Goal: Task Accomplishment & Management: Manage account settings

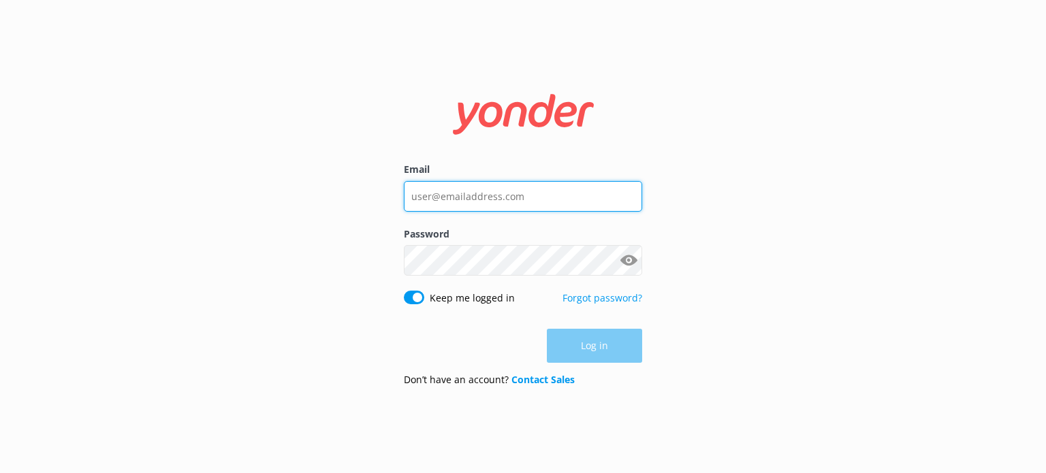
type input "[EMAIL_ADDRESS][DOMAIN_NAME]"
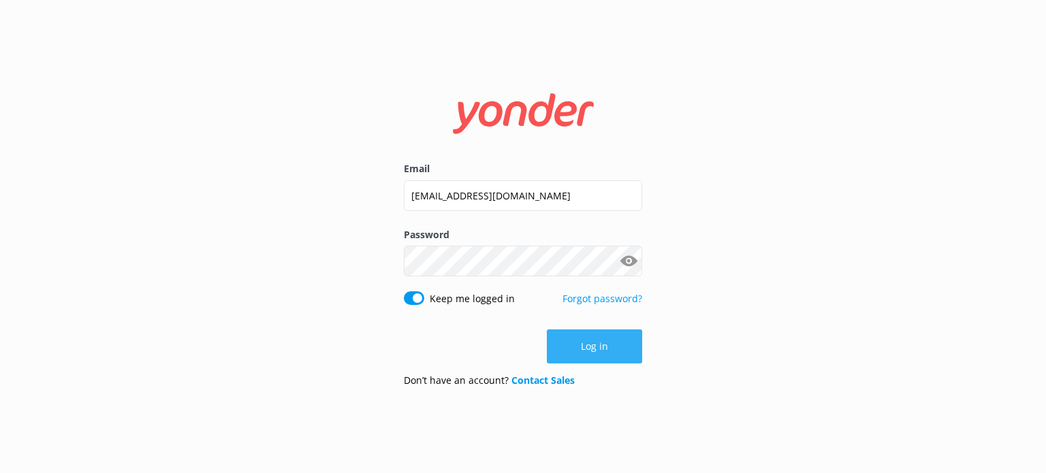
click at [622, 341] on div "Log in" at bounding box center [523, 346] width 238 height 34
click at [593, 343] on button "Log in" at bounding box center [594, 346] width 95 height 34
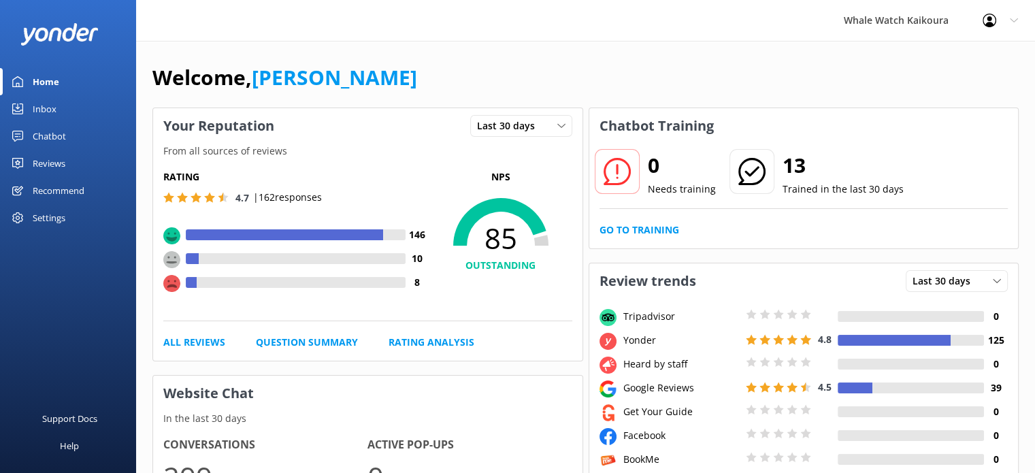
drag, startPoint x: 1037, startPoint y: 170, endPoint x: 838, endPoint y: 53, distance: 231.3
click at [44, 214] on div "Settings" at bounding box center [49, 217] width 33 height 27
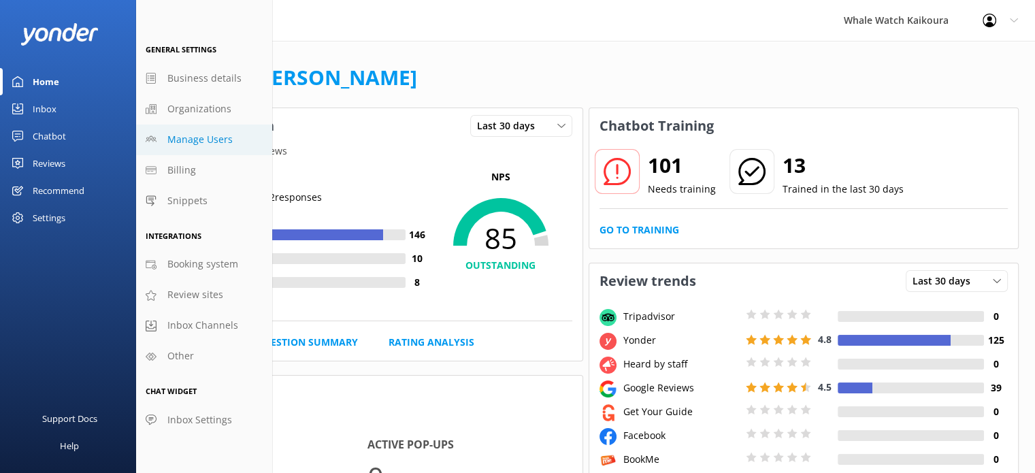
click at [196, 146] on span "Manage Users" at bounding box center [199, 139] width 65 height 15
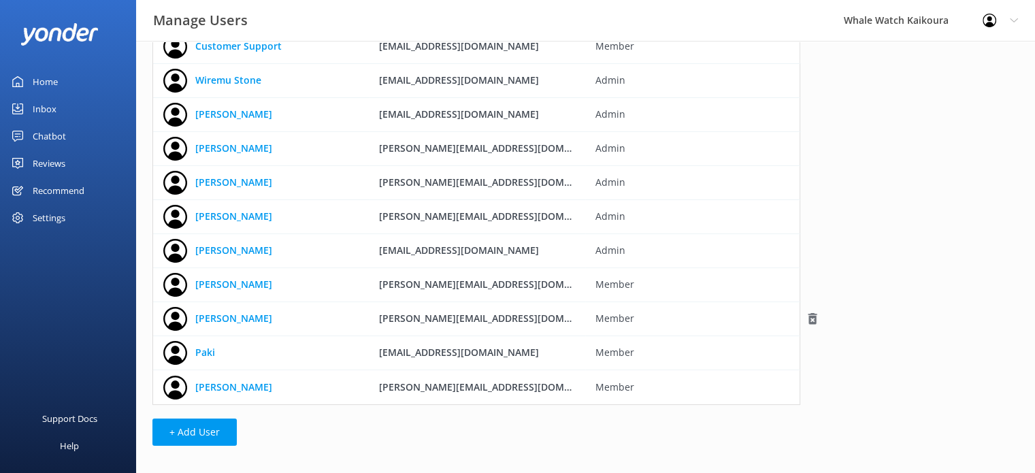
scroll to position [65, 0]
click at [212, 423] on button "+ Add User" at bounding box center [194, 432] width 84 height 27
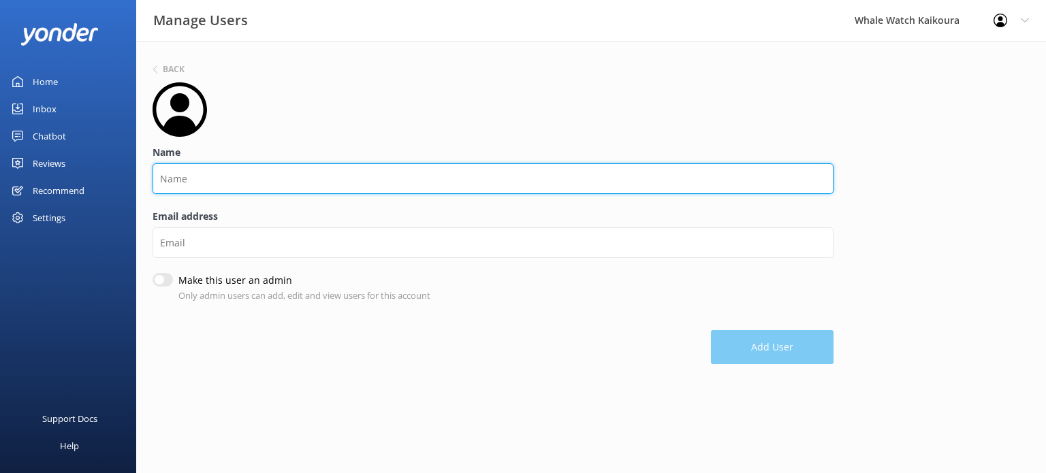
click at [242, 177] on input "Name" at bounding box center [492, 178] width 681 height 31
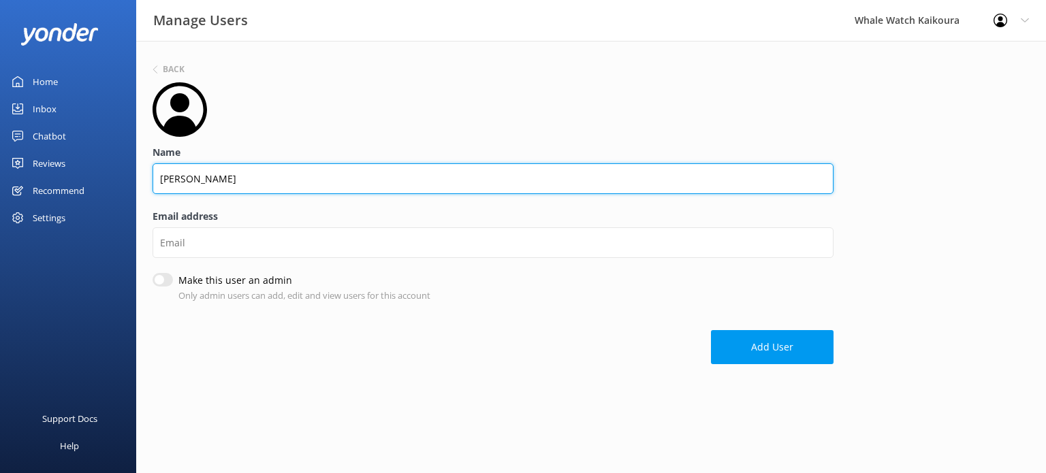
type input "[PERSON_NAME]"
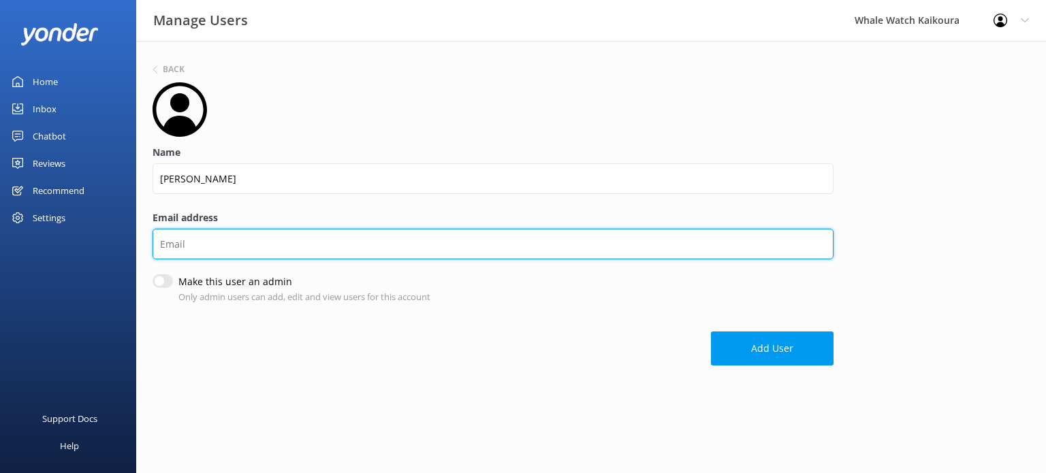
click at [245, 245] on input "Email address" at bounding box center [492, 244] width 681 height 31
type input "[PERSON_NAME][EMAIL_ADDRESS][DOMAIN_NAME]"
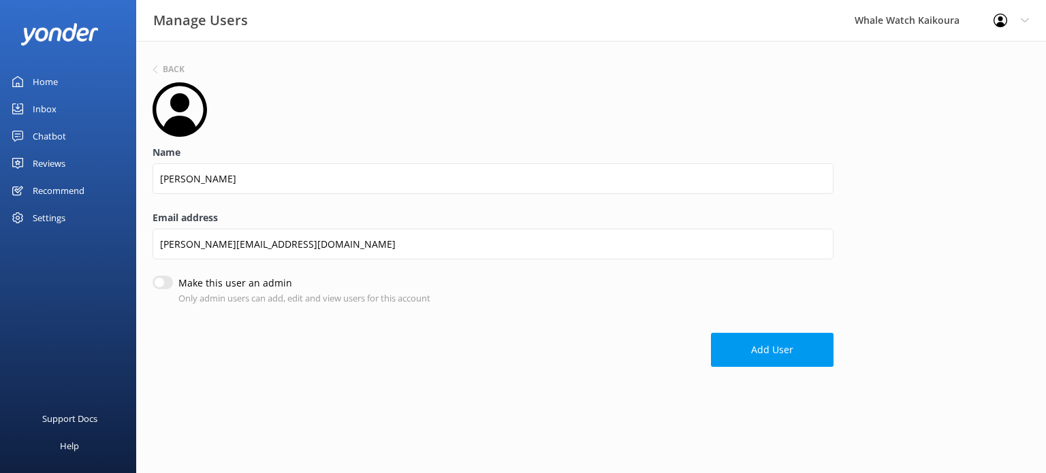
click at [447, 279] on div "Make this user an admin Only admin users can add, edit and view users for this …" at bounding box center [492, 290] width 681 height 29
click at [165, 281] on input "Make this user an admin" at bounding box center [162, 283] width 20 height 14
checkbox input "true"
click at [755, 356] on button "Add User" at bounding box center [772, 350] width 123 height 34
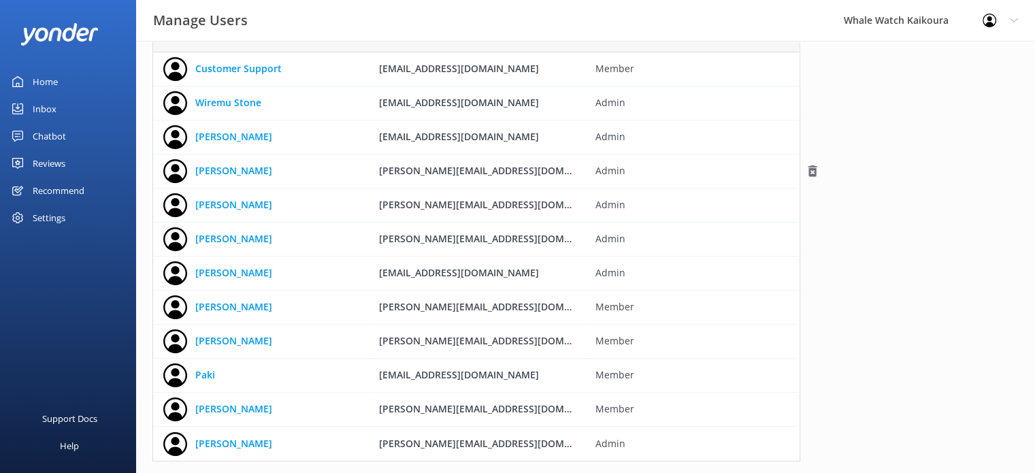
scroll to position [44, 0]
click at [56, 142] on div "Chatbot" at bounding box center [49, 136] width 33 height 27
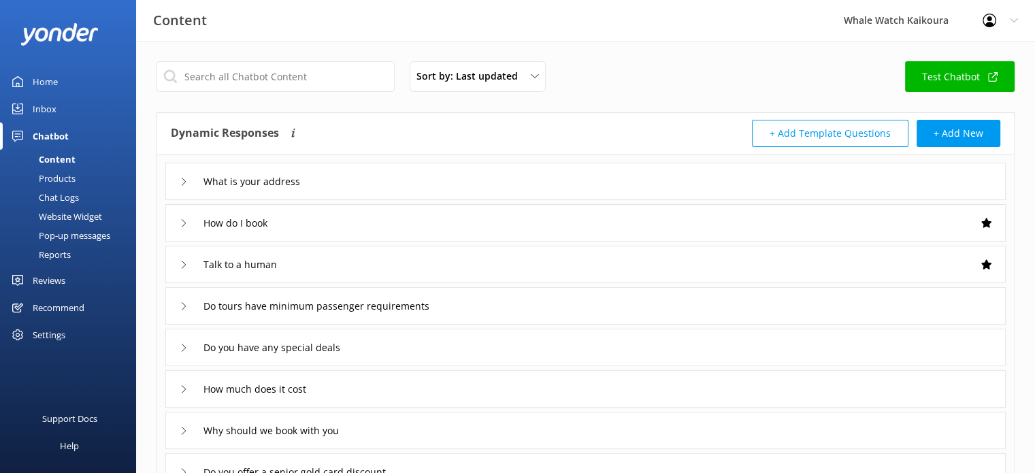
click at [49, 278] on div "Reviews" at bounding box center [49, 280] width 33 height 27
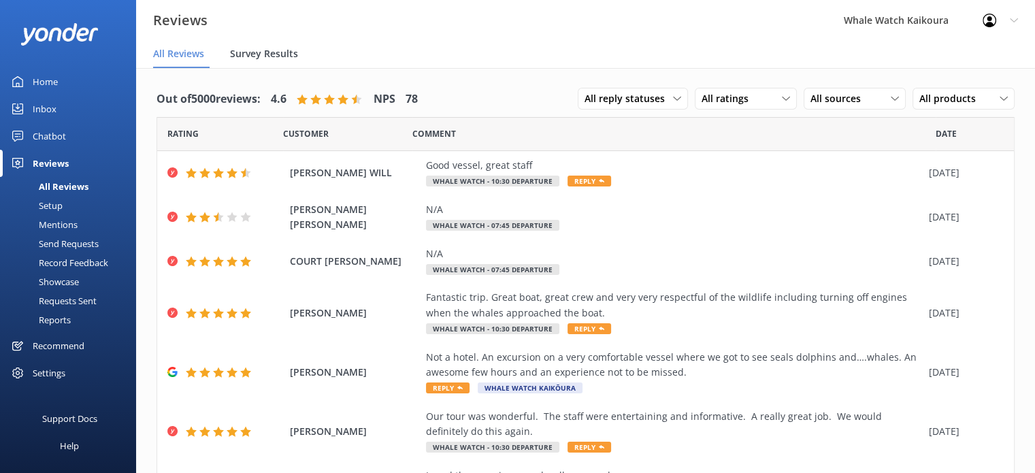
click at [261, 59] on span "Survey Results" at bounding box center [264, 54] width 68 height 14
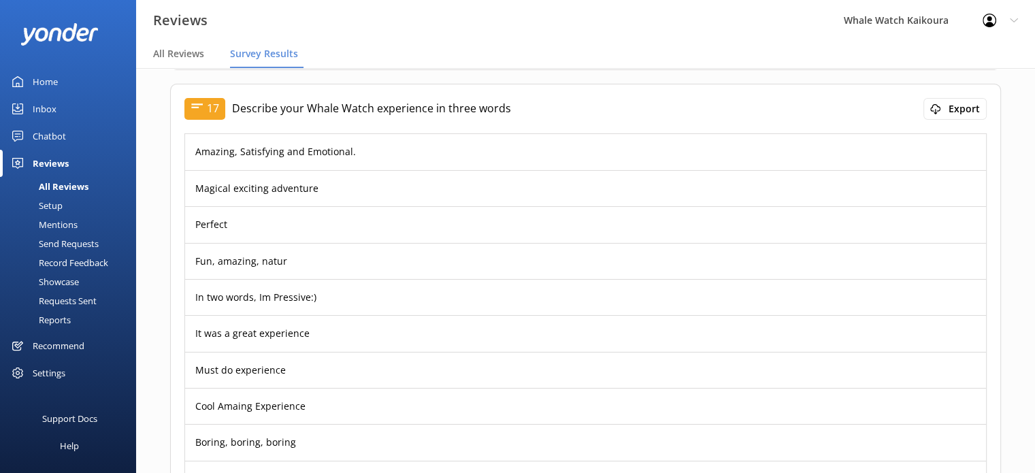
scroll to position [4616, 0]
drag, startPoint x: 516, startPoint y: 103, endPoint x: 250, endPoint y: 81, distance: 266.4
drag, startPoint x: 250, startPoint y: 81, endPoint x: 541, endPoint y: 98, distance: 291.1
click at [541, 101] on p "Describe your Whale Watch experience in three words" at bounding box center [578, 110] width 692 height 18
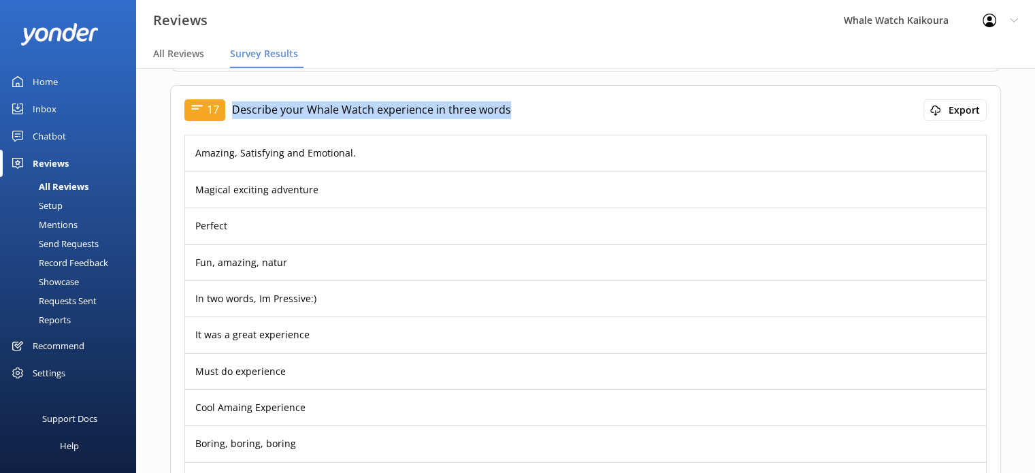
drag, startPoint x: 506, startPoint y: 99, endPoint x: 234, endPoint y: 94, distance: 272.3
click at [234, 101] on p "Describe your Whale Watch experience in three words" at bounding box center [578, 110] width 692 height 18
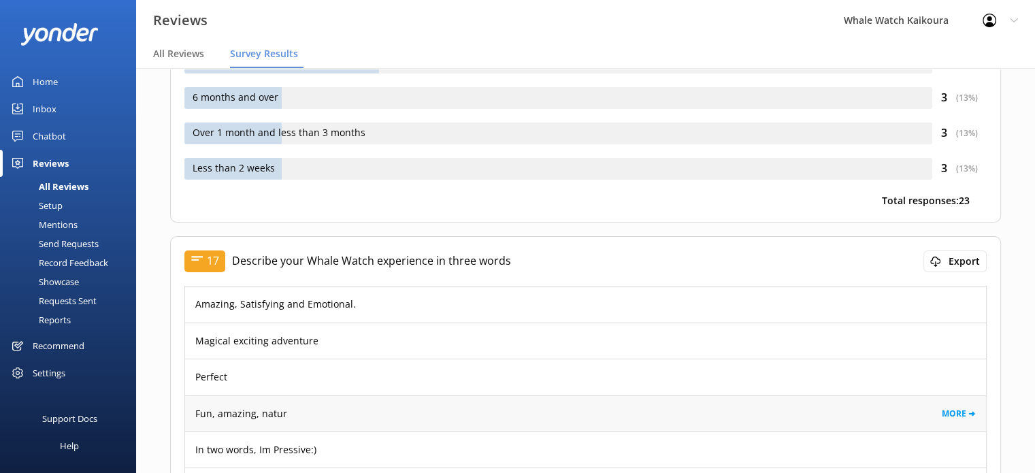
scroll to position [4464, 0]
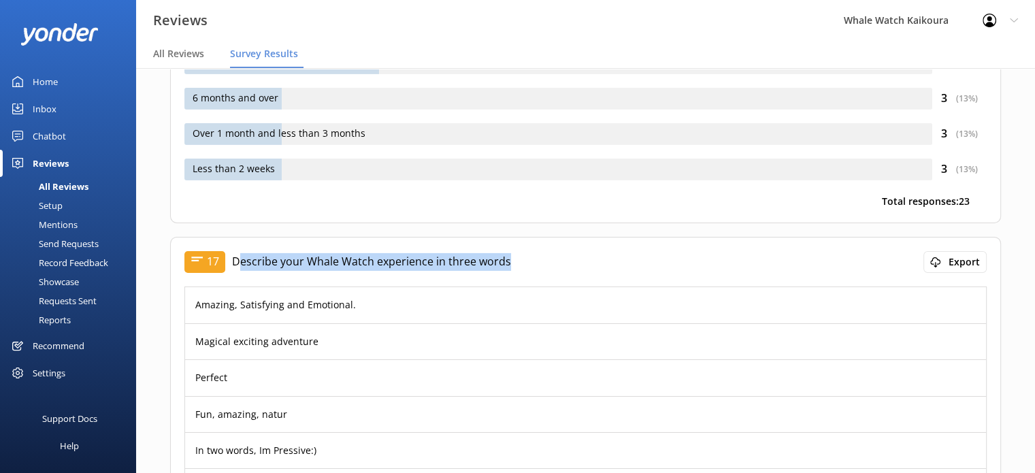
drag, startPoint x: 238, startPoint y: 248, endPoint x: 515, endPoint y: 242, distance: 276.4
click at [515, 253] on p "Describe your Whale Watch experience in three words" at bounding box center [578, 262] width 692 height 18
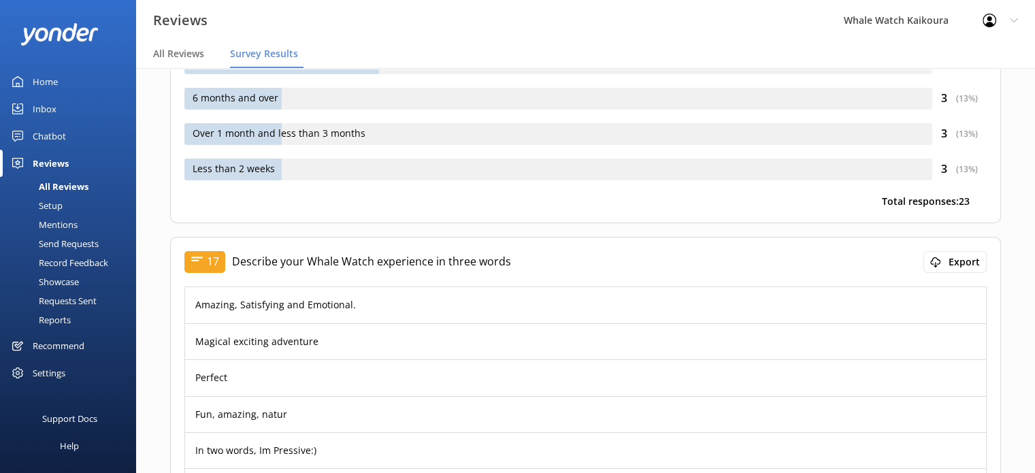
drag, startPoint x: 515, startPoint y: 253, endPoint x: 377, endPoint y: 228, distance: 139.8
drag, startPoint x: 377, startPoint y: 228, endPoint x: 293, endPoint y: 249, distance: 87.0
click at [293, 253] on p "Describe your Whale Watch experience in three words" at bounding box center [578, 262] width 692 height 18
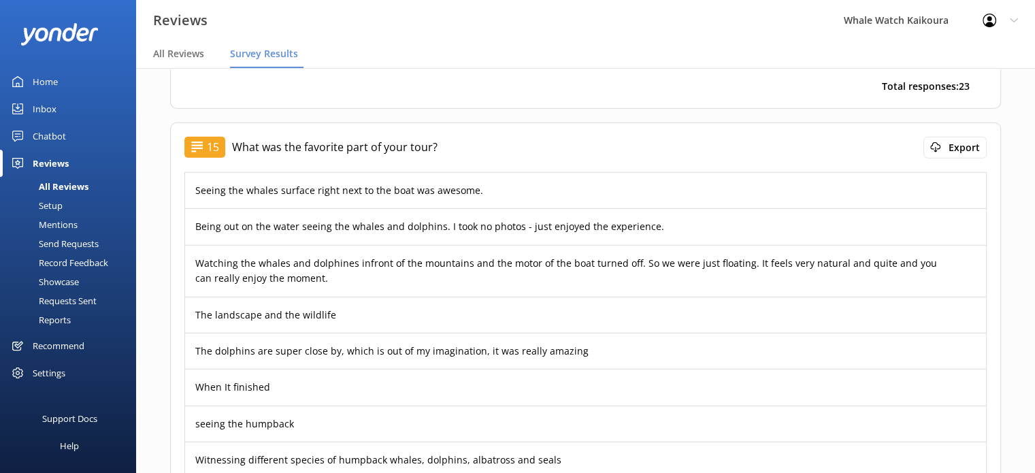
scroll to position [3522, 0]
